Goal: Task Accomplishment & Management: Manage account settings

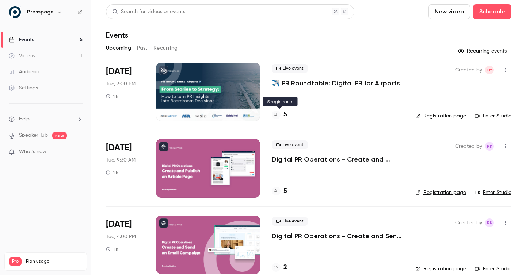
click at [284, 115] on h4 "5" at bounding box center [285, 115] width 4 height 10
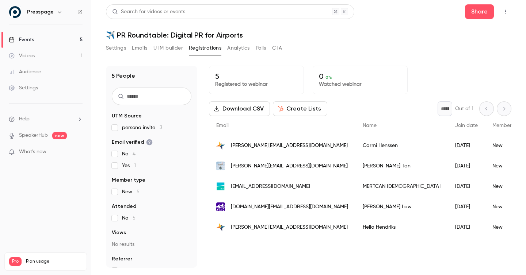
click at [28, 41] on div "Events" at bounding box center [21, 39] width 25 height 7
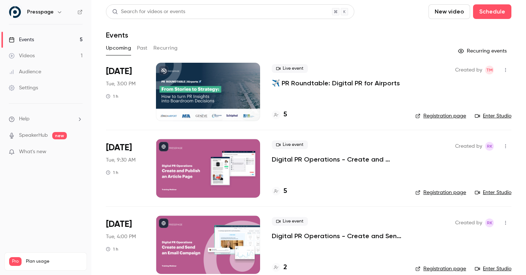
click at [282, 191] on div "5" at bounding box center [279, 192] width 15 height 10
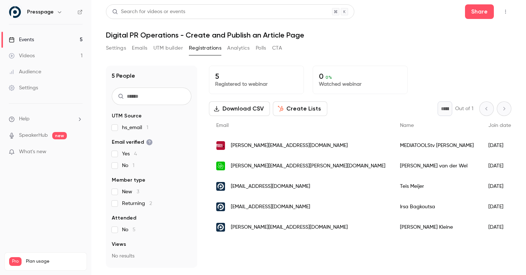
click at [26, 41] on div "Events" at bounding box center [21, 39] width 25 height 7
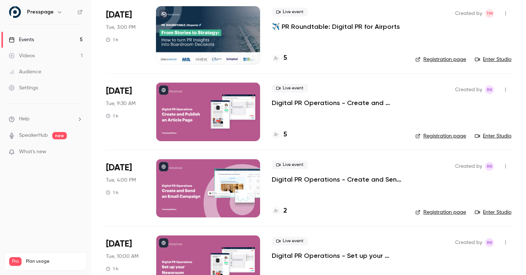
scroll to position [25, 0]
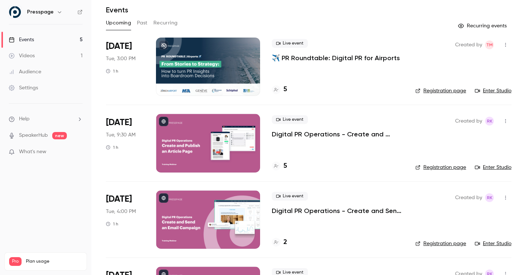
click at [203, 58] on div at bounding box center [208, 67] width 104 height 58
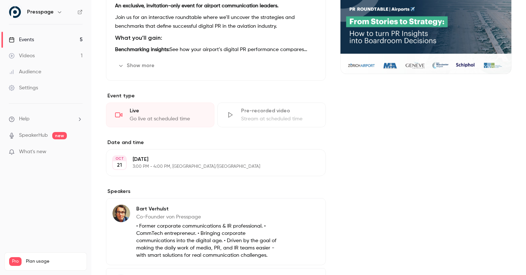
scroll to position [165, 0]
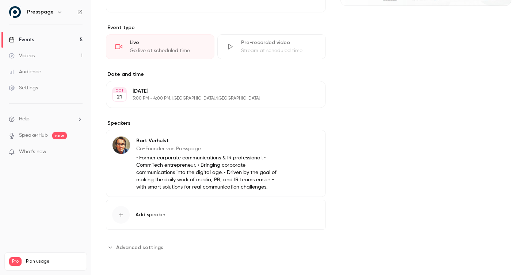
click at [300, 142] on icon "button" at bounding box center [298, 141] width 5 height 5
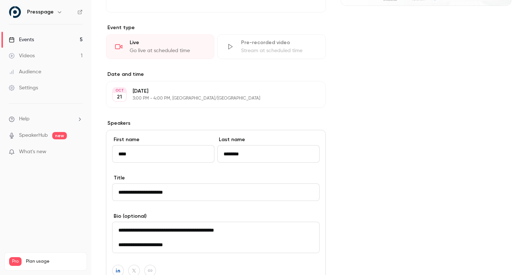
click at [153, 192] on input "**********" at bounding box center [215, 193] width 207 height 18
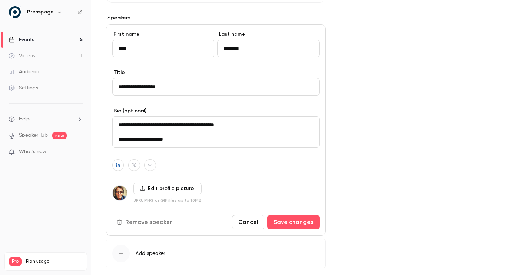
scroll to position [309, 0]
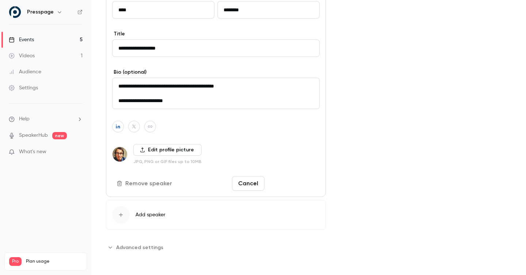
type input "**********"
click at [302, 180] on button "Save changes" at bounding box center [293, 183] width 52 height 15
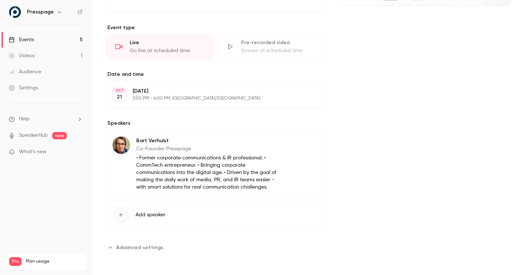
scroll to position [165, 0]
